Goal: Task Accomplishment & Management: Manage account settings

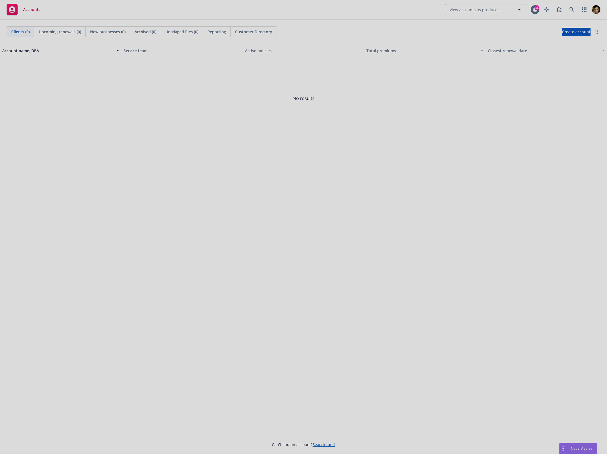
click at [573, 10] on div at bounding box center [303, 227] width 607 height 454
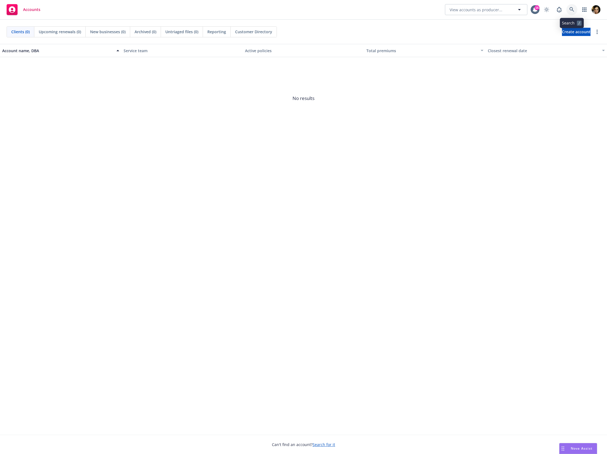
click at [575, 9] on link at bounding box center [572, 9] width 11 height 11
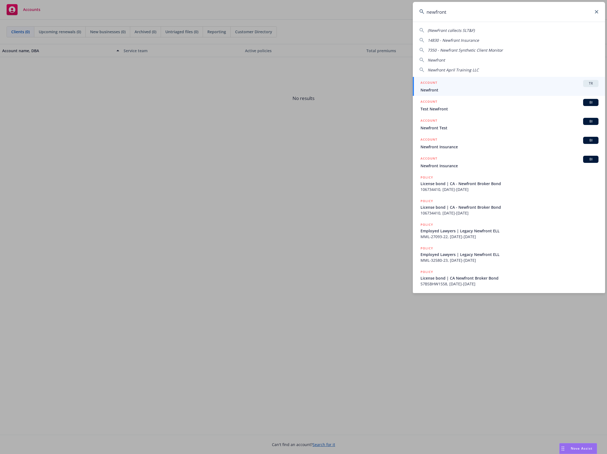
type input "newfront"
click at [440, 85] on div "ACCOUNT TR" at bounding box center [510, 83] width 178 height 7
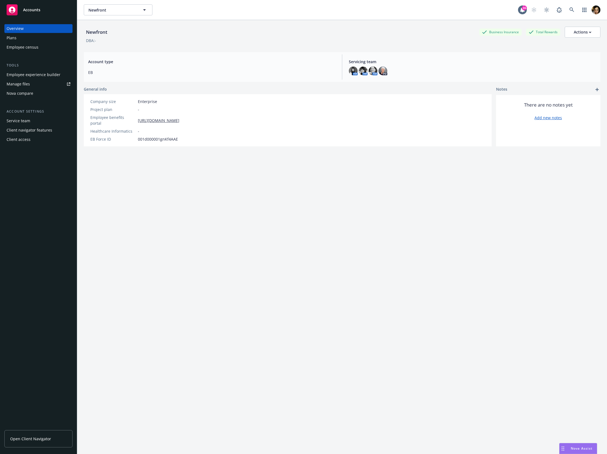
click at [22, 44] on div "Employee census" at bounding box center [23, 47] width 32 height 9
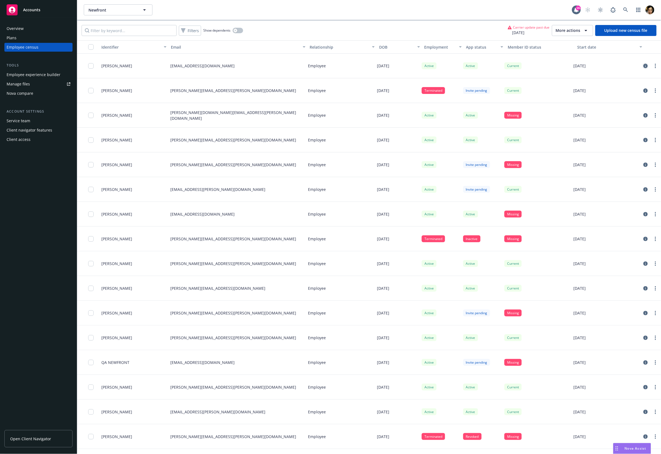
click at [607, 66] on icon "circleInformation" at bounding box center [645, 66] width 4 height 4
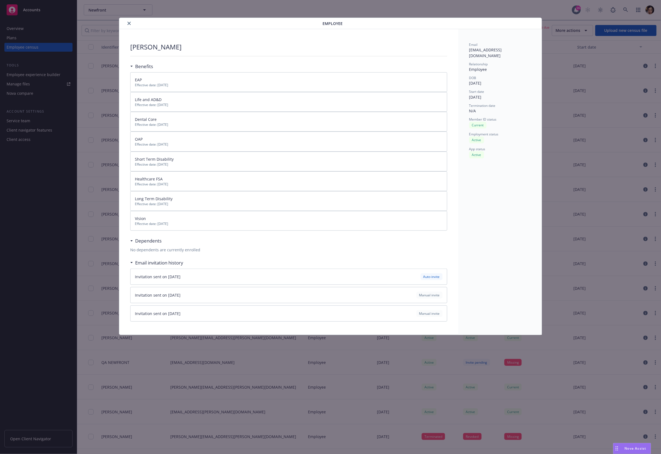
click at [128, 23] on icon "close" at bounding box center [128, 23] width 3 height 3
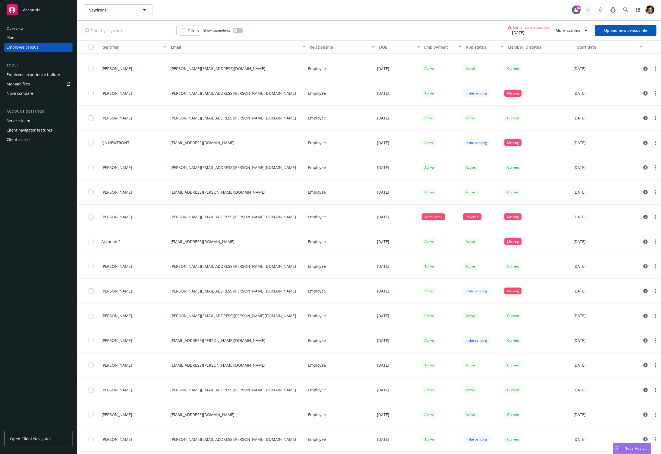
scroll to position [252, 0]
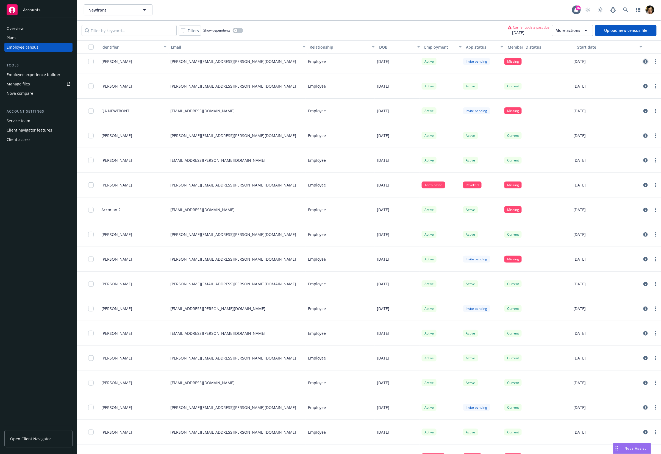
click at [607, 60] on link "circleInformation" at bounding box center [645, 61] width 7 height 7
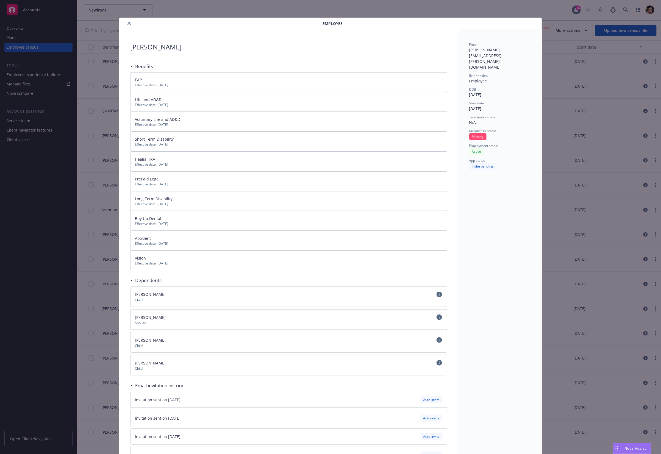
scroll to position [16, 0]
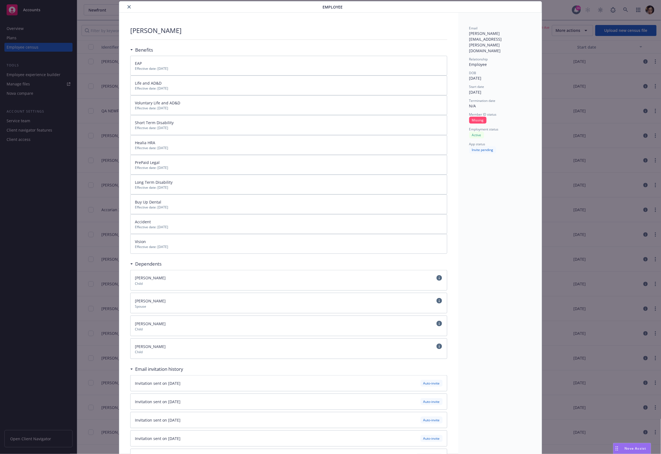
drag, startPoint x: 141, startPoint y: 251, endPoint x: 131, endPoint y: 147, distance: 104.1
click at [131, 147] on div "EAP Effective date: 01/01/2025 Life and AD&D Effective date: 01/01/2024 Volunta…" at bounding box center [288, 155] width 317 height 198
click at [120, 151] on div "Heather Yates Benefits EAP Effective date: 01/01/2025 Life and AD&D Effective d…" at bounding box center [288, 246] width 339 height 466
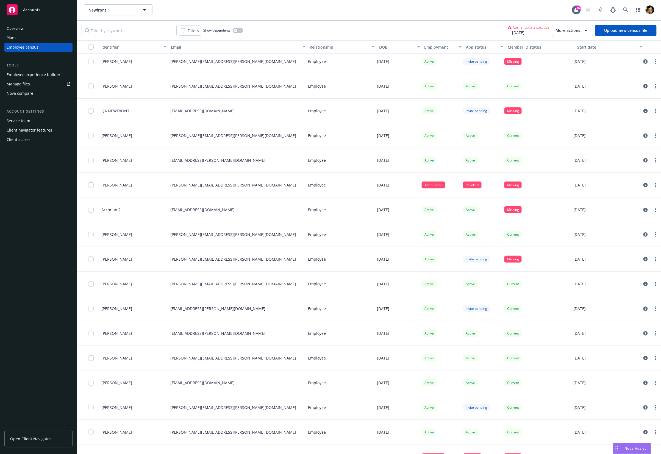
click at [607, 32] on link "Upload new census file" at bounding box center [625, 30] width 61 height 11
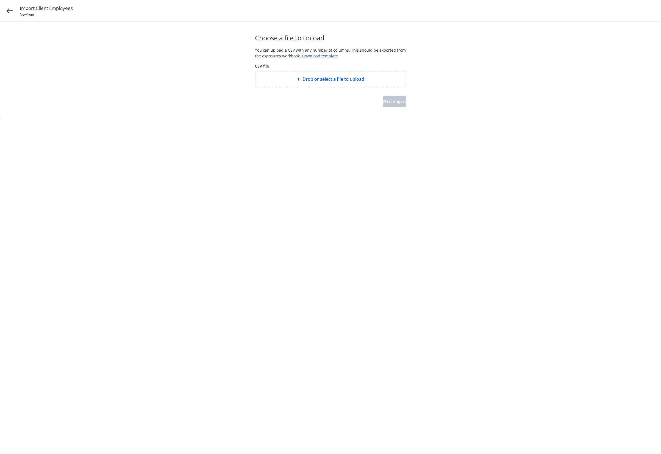
click at [321, 81] on span "Drop or select a file to upload" at bounding box center [333, 79] width 62 height 7
click at [11, 12] on icon at bounding box center [10, 10] width 7 height 7
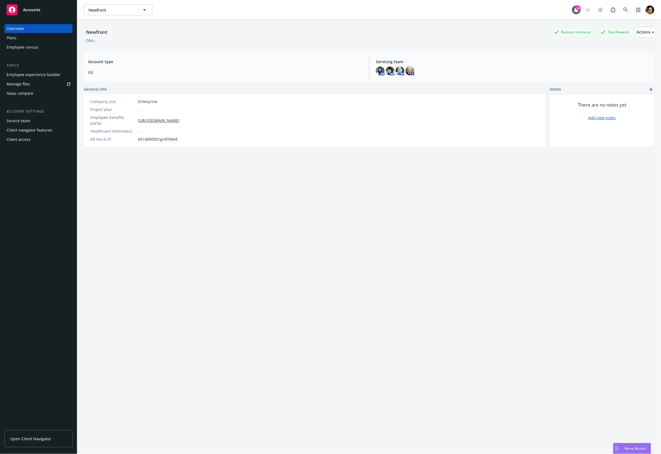
click at [17, 45] on div "Employee census" at bounding box center [23, 47] width 32 height 9
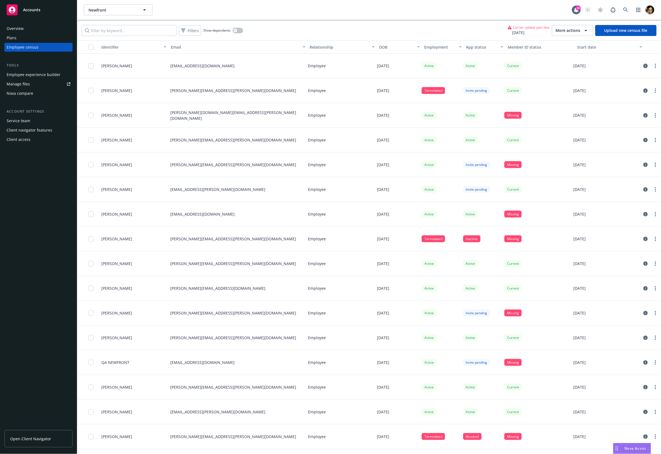
click at [645, 66] on icon "circleInformation" at bounding box center [645, 66] width 4 height 4
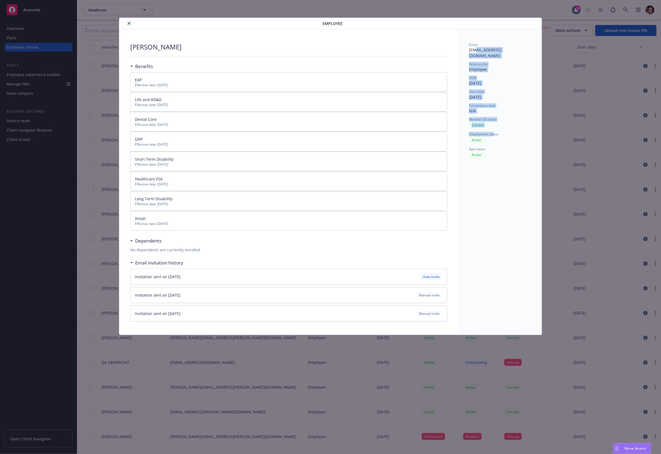
drag, startPoint x: 474, startPoint y: 49, endPoint x: 495, endPoint y: 135, distance: 88.4
click at [495, 135] on div "Email [EMAIL_ADDRESS][DOMAIN_NAME] Relationship Employee DOB [DEMOGRAPHIC_DATA]…" at bounding box center [500, 100] width 62 height 116
click at [495, 137] on div "Active" at bounding box center [500, 140] width 62 height 7
drag, startPoint x: 129, startPoint y: 278, endPoint x: 202, endPoint y: 277, distance: 72.8
click at [202, 277] on div "[PERSON_NAME] Benefits EAP Effective date: [DATE] Life and AD&D Effective date:…" at bounding box center [288, 182] width 339 height 306
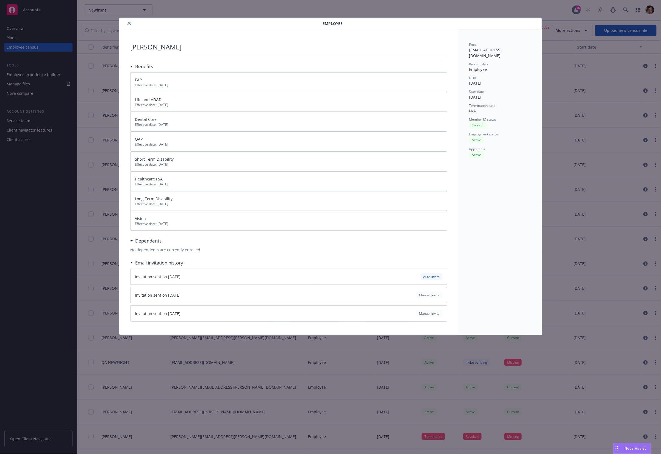
click at [202, 277] on div "Invitation sent on [DATE] Auto-invite" at bounding box center [289, 276] width 308 height 7
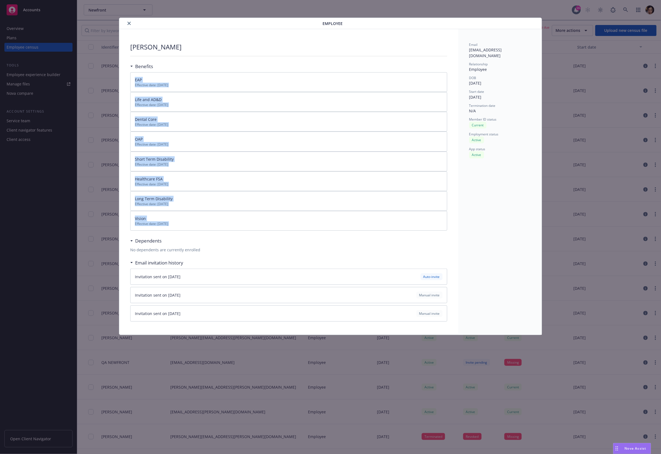
drag, startPoint x: 129, startPoint y: 77, endPoint x: 177, endPoint y: 233, distance: 163.0
click at [177, 234] on div "[PERSON_NAME] Benefits EAP Effective date: [DATE] Life and AD&D Effective date:…" at bounding box center [288, 182] width 339 height 306
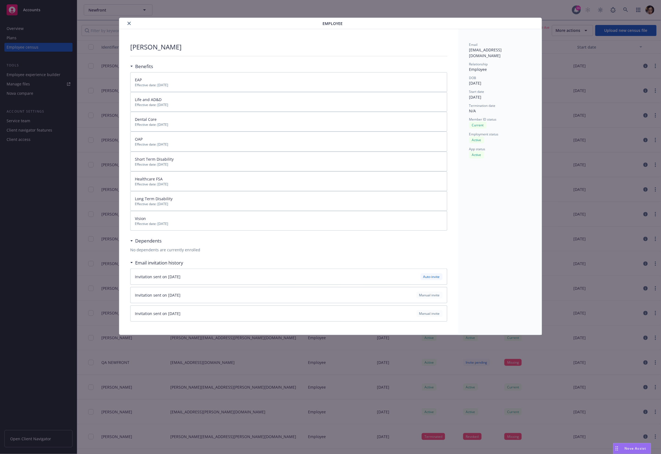
click at [285, 221] on div "Vision" at bounding box center [289, 219] width 308 height 6
click at [130, 239] on div "[PERSON_NAME] Benefits EAP Effective date: [DATE] Life and AD&D Effective date:…" at bounding box center [288, 182] width 339 height 306
click at [134, 245] on div "Dependents" at bounding box center [288, 241] width 317 height 12
click at [128, 21] on button "close" at bounding box center [129, 23] width 7 height 7
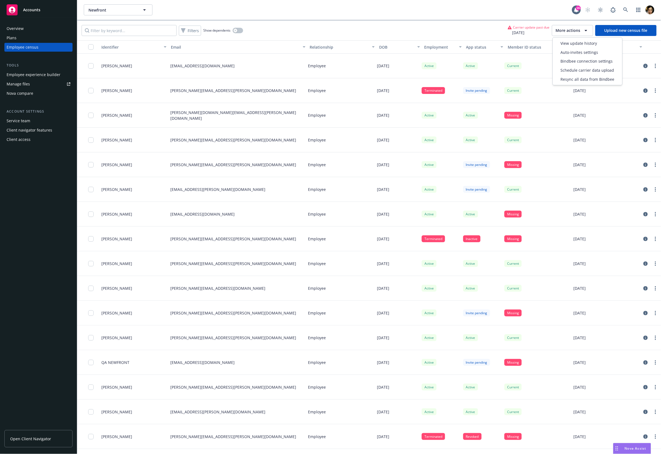
click at [565, 32] on span "More actions" at bounding box center [568, 30] width 25 height 5
click at [581, 59] on span "Bindbee connection settings" at bounding box center [586, 62] width 52 height 6
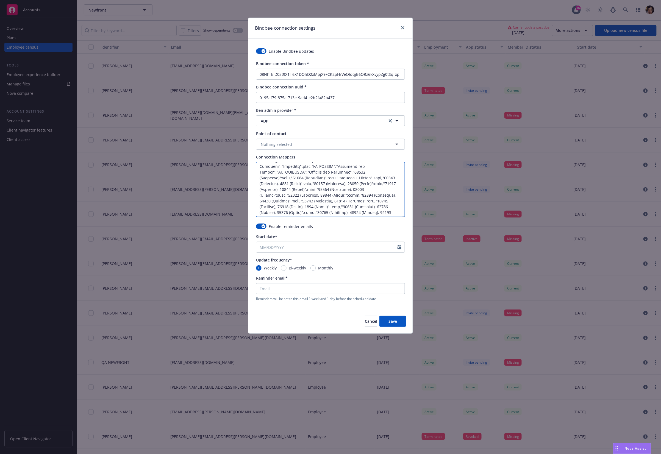
drag, startPoint x: 265, startPoint y: 167, endPoint x: 373, endPoint y: 216, distance: 117.8
click at [373, 216] on textarea "Enter connection mapping JSON schema" at bounding box center [330, 189] width 149 height 55
click at [364, 203] on textarea "Enter connection mapping JSON schema" at bounding box center [330, 189] width 149 height 55
click at [324, 166] on textarea "Enter connection mapping JSON schema" at bounding box center [330, 189] width 149 height 55
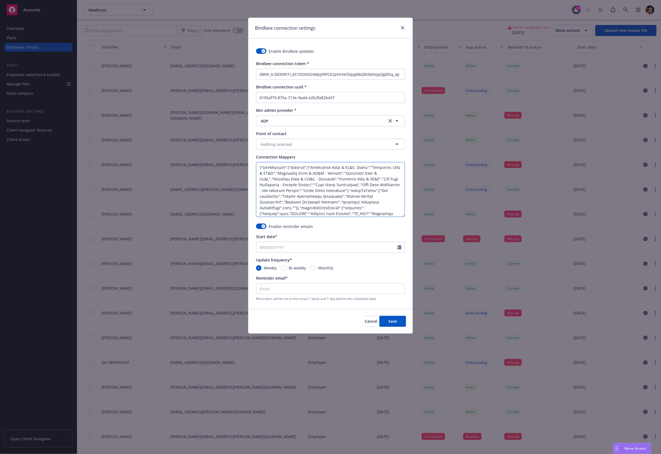
click at [311, 169] on textarea "Enter connection mapping JSON schema" at bounding box center [330, 189] width 149 height 55
drag, startPoint x: 313, startPoint y: 168, endPoint x: 365, endPoint y: 166, distance: 51.7
click at [365, 166] on textarea "Enter connection mapping JSON schema" at bounding box center [330, 189] width 149 height 55
click at [385, 171] on textarea "Enter connection mapping JSON schema" at bounding box center [330, 189] width 149 height 55
click at [365, 323] on span "Cancel" at bounding box center [371, 321] width 12 height 5
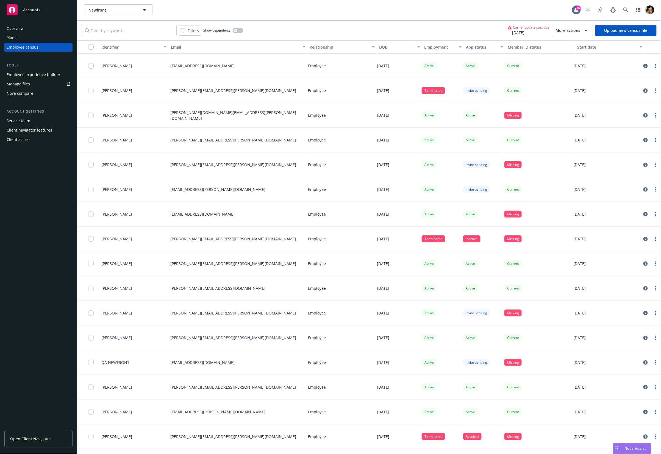
click at [579, 28] on span "More actions" at bounding box center [568, 30] width 25 height 5
click at [567, 73] on span "Schedule carrier data upload" at bounding box center [587, 71] width 54 height 6
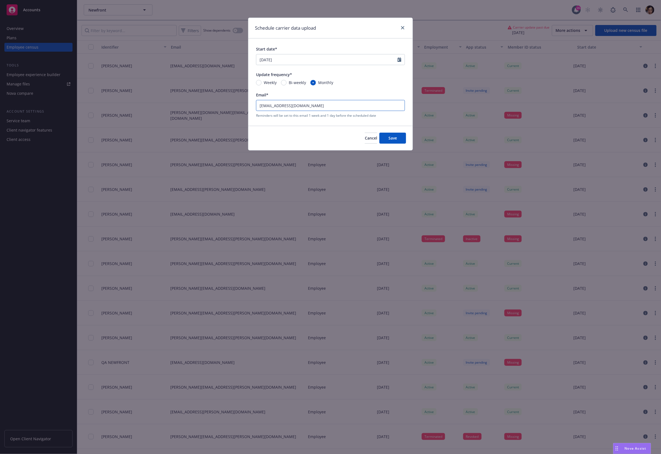
click at [268, 110] on input "[EMAIL_ADDRESS][DOMAIN_NAME]" at bounding box center [330, 105] width 148 height 10
click at [406, 29] on div at bounding box center [401, 27] width 9 height 7
click at [403, 26] on icon "close" at bounding box center [402, 27] width 3 height 3
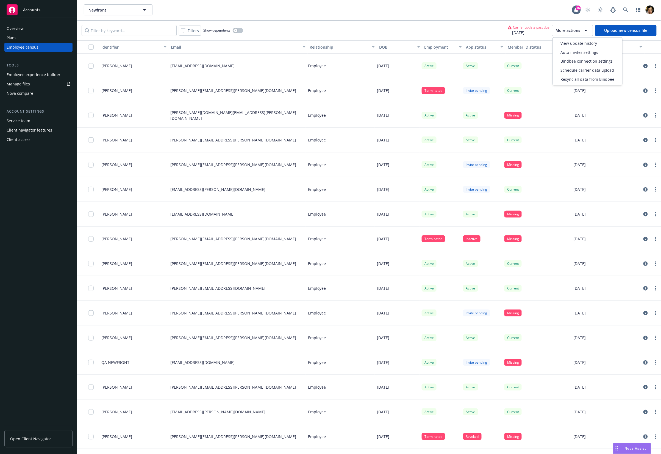
click at [563, 33] on span "More actions" at bounding box center [568, 30] width 25 height 5
click at [567, 46] on span "View update history" at bounding box center [578, 43] width 37 height 6
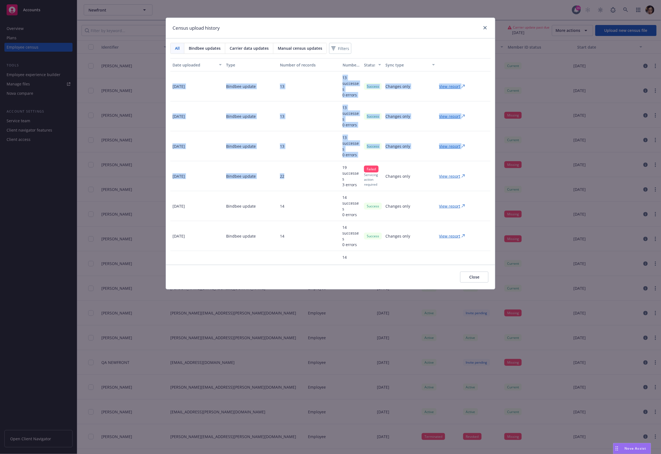
drag, startPoint x: 176, startPoint y: 76, endPoint x: 315, endPoint y: 179, distance: 172.4
click at [315, 179] on div "[DATE] Bindbee update 13 13 successes 0 errors Success Changes only View report…" at bounding box center [330, 433] width 320 height 725
click at [315, 179] on div "22" at bounding box center [309, 176] width 63 height 30
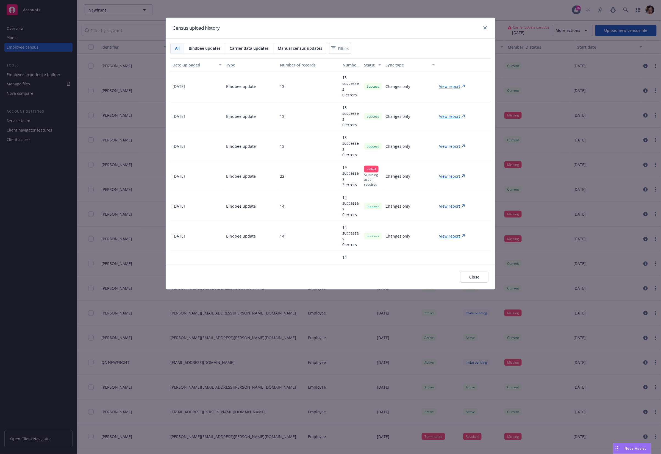
click at [455, 175] on p "View report" at bounding box center [449, 176] width 21 height 6
click at [443, 89] on p "View report" at bounding box center [449, 87] width 21 height 6
click at [484, 27] on icon "close" at bounding box center [485, 27] width 3 height 3
